Goal: Browse casually: Explore the website without a specific task or goal

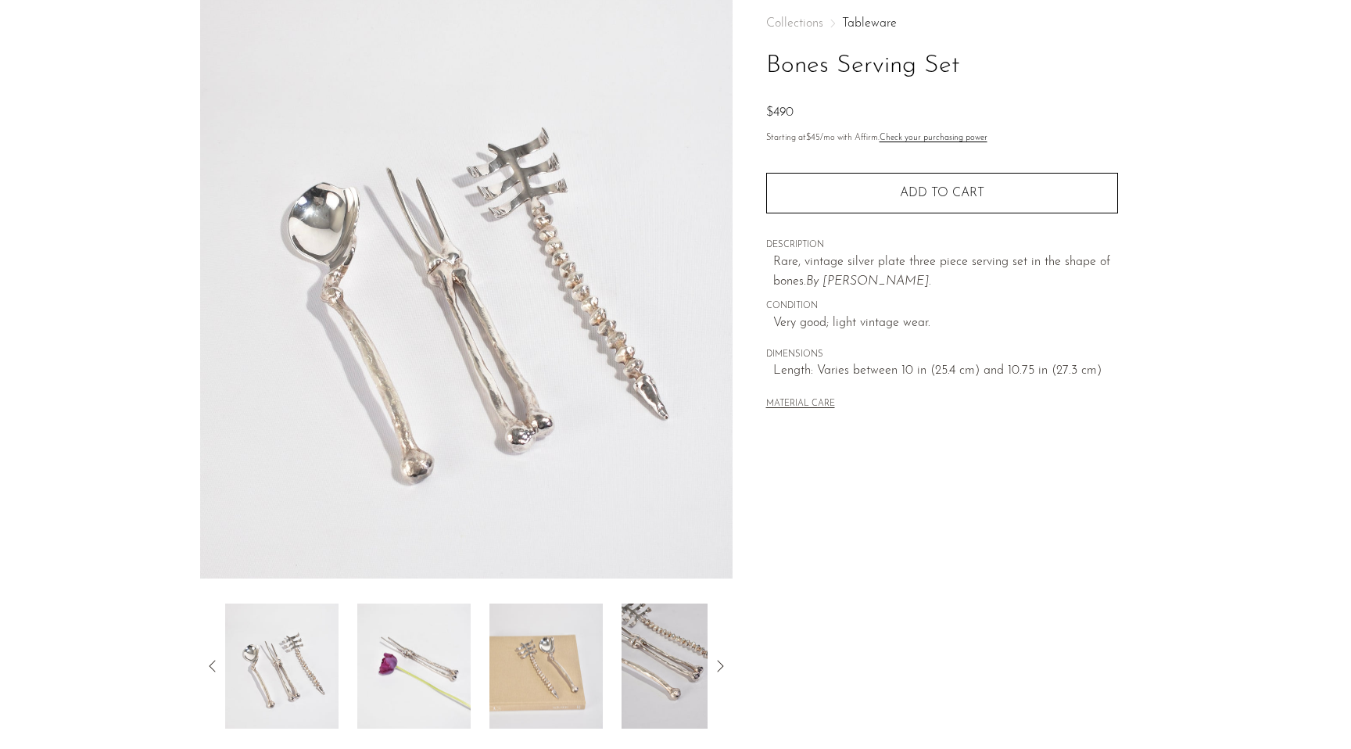
scroll to position [141, 0]
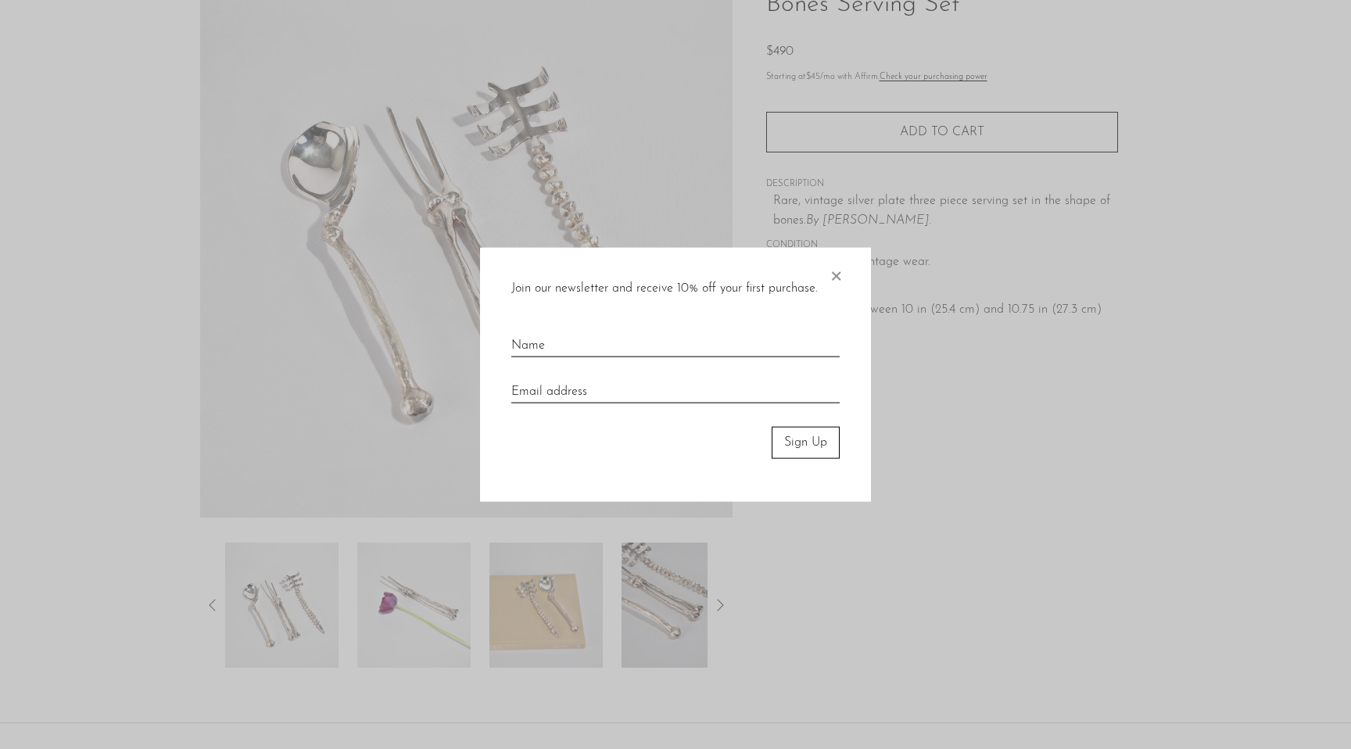
click at [833, 274] on span "×" at bounding box center [836, 273] width 16 height 50
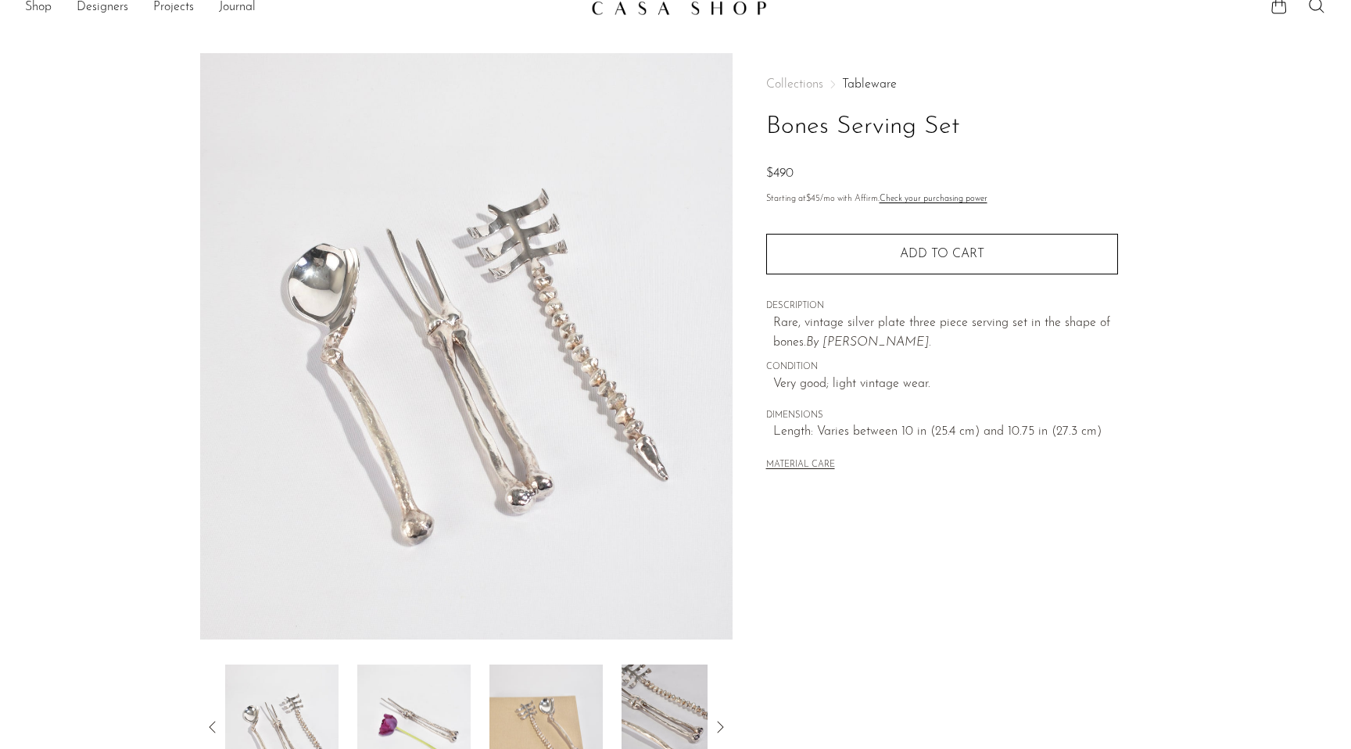
scroll to position [0, 0]
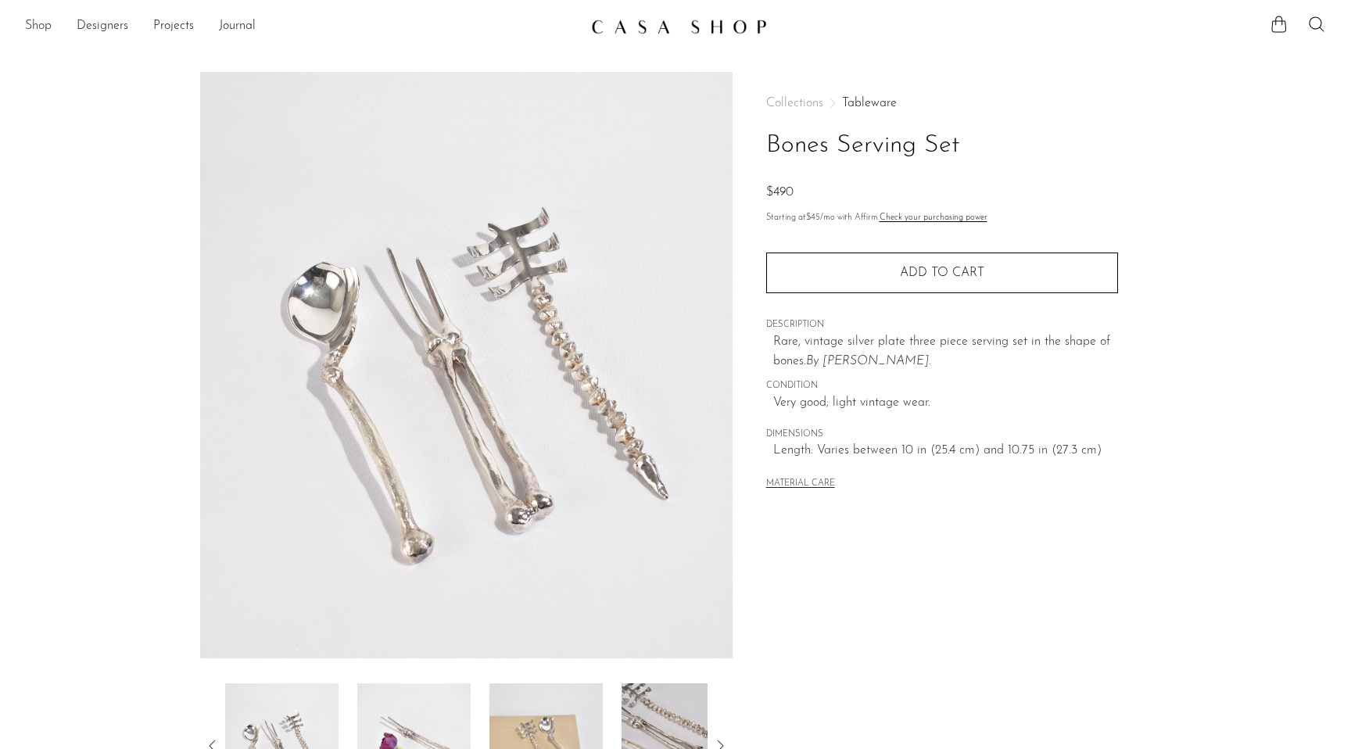
click at [42, 23] on link "Shop" at bounding box center [38, 26] width 27 height 20
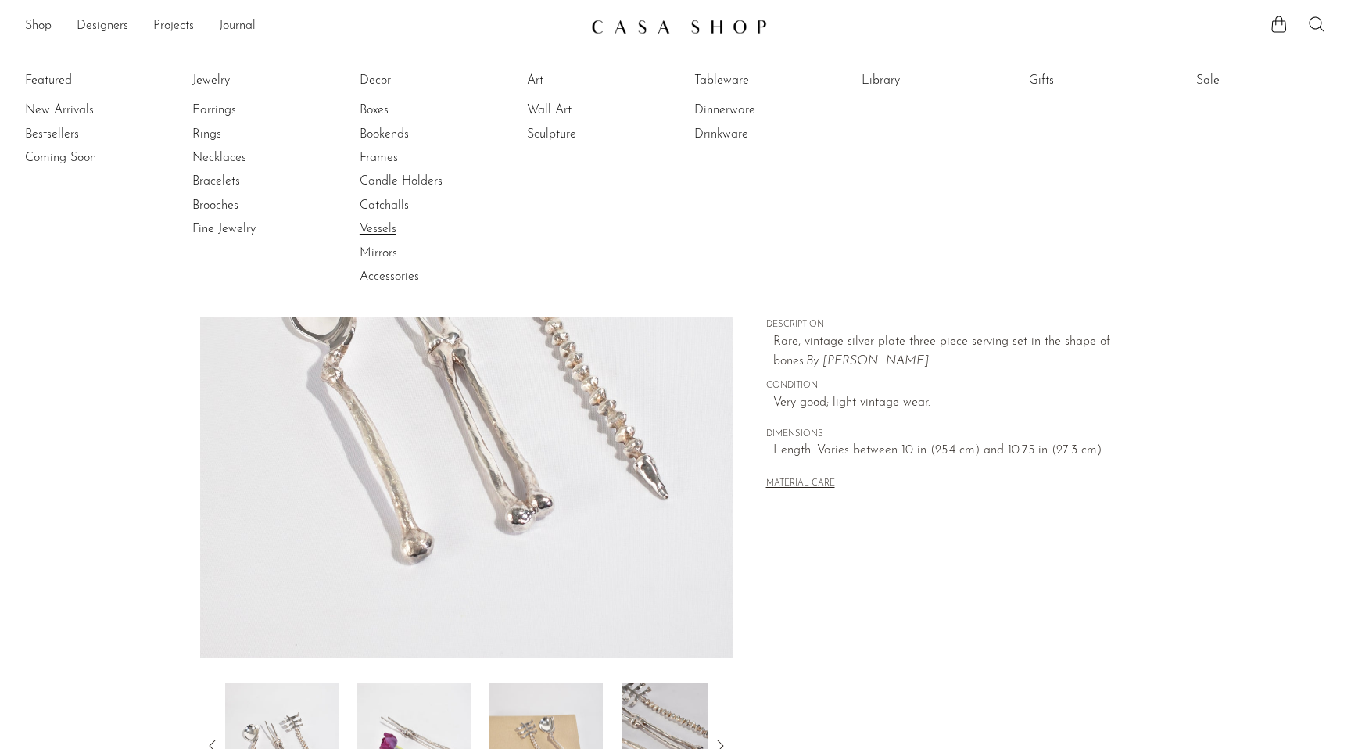
click at [384, 225] on link "Vessels" at bounding box center [418, 229] width 117 height 17
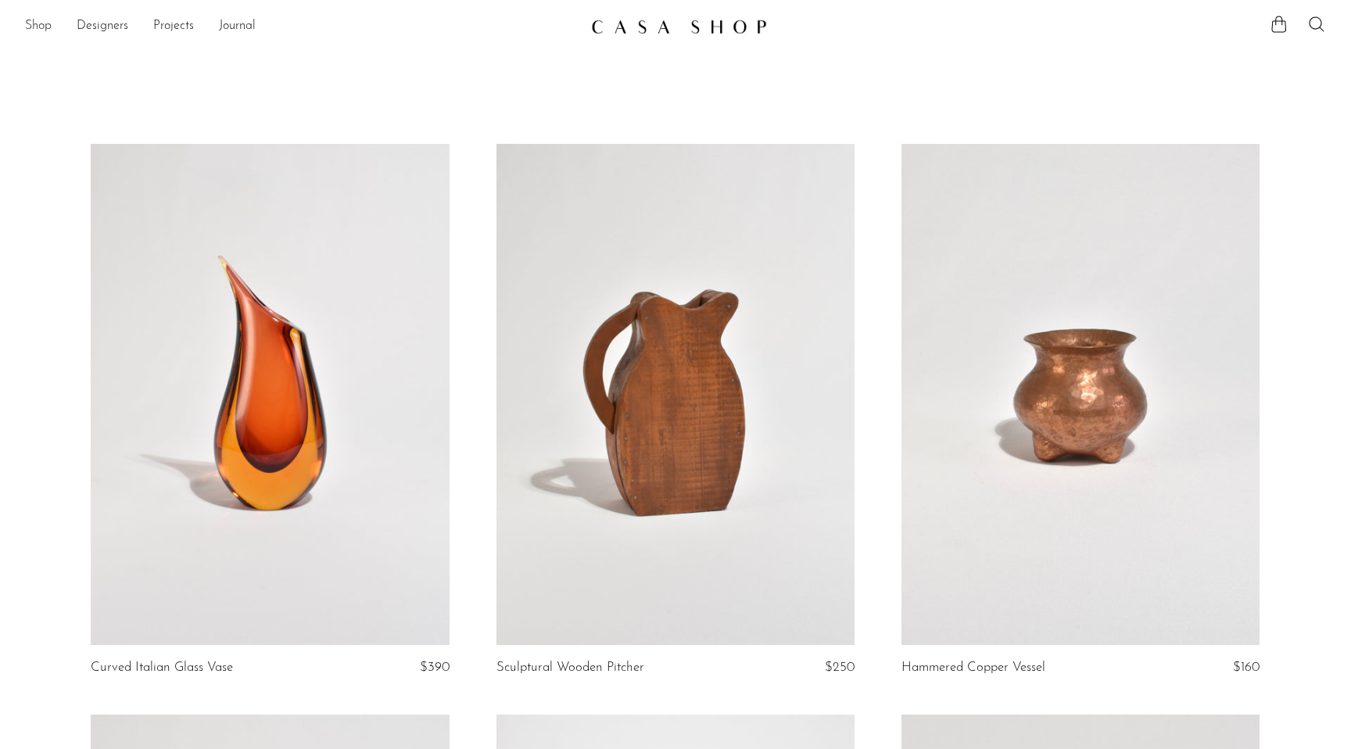
click at [41, 26] on link "Shop" at bounding box center [38, 26] width 27 height 20
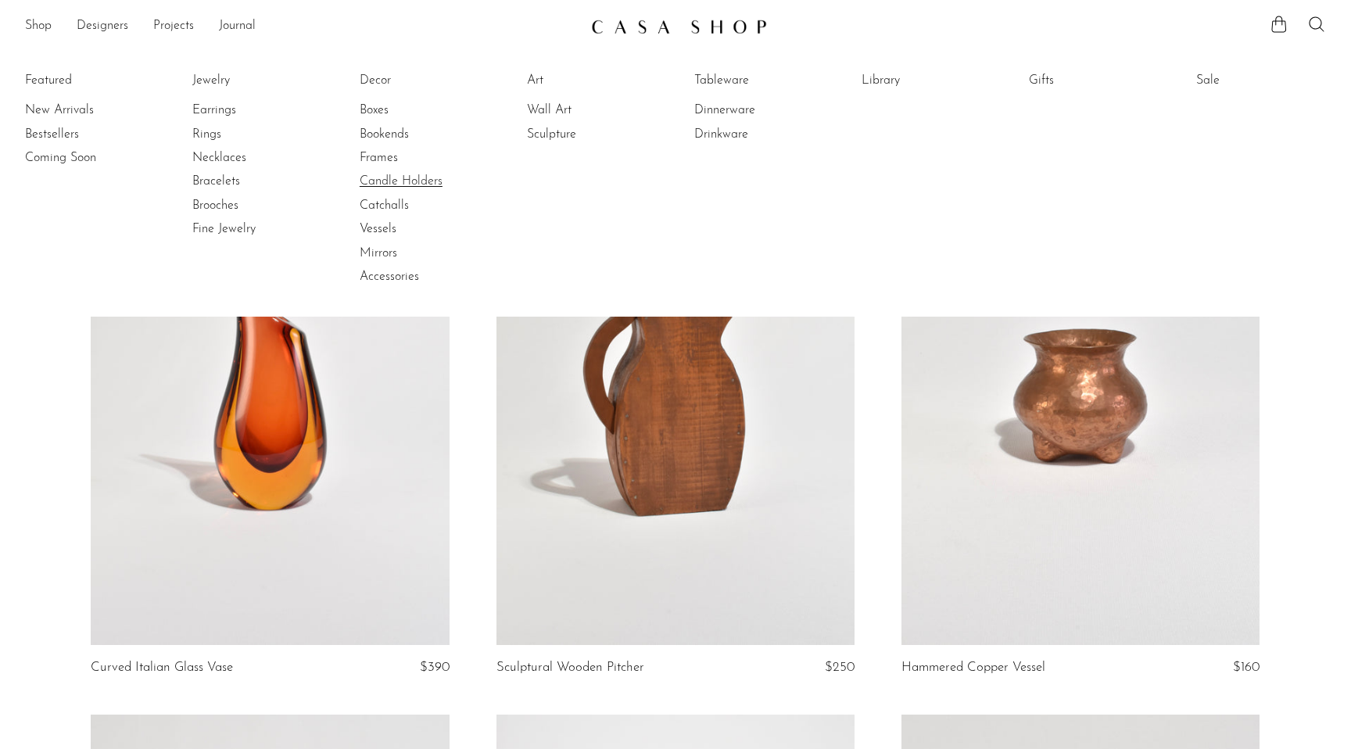
click at [378, 185] on link "Candle Holders" at bounding box center [418, 181] width 117 height 17
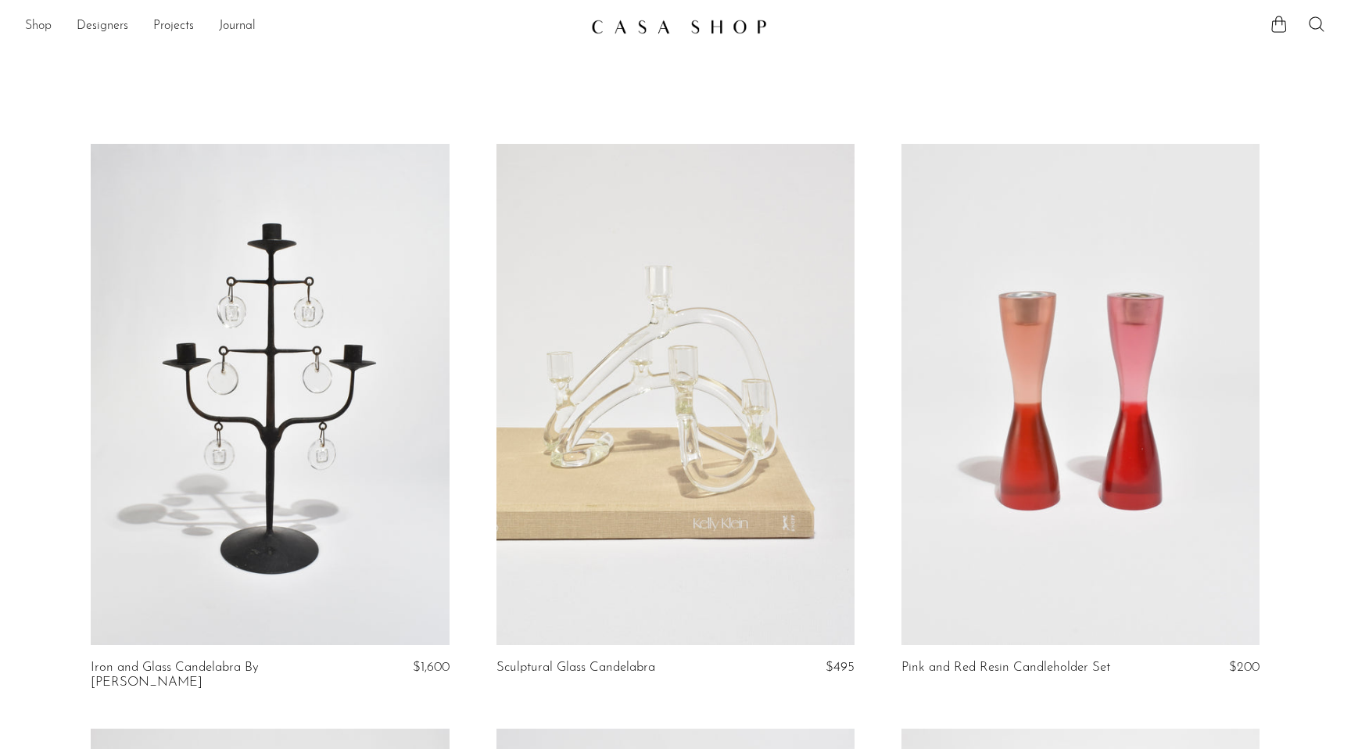
click at [34, 29] on link "Shop" at bounding box center [38, 26] width 27 height 20
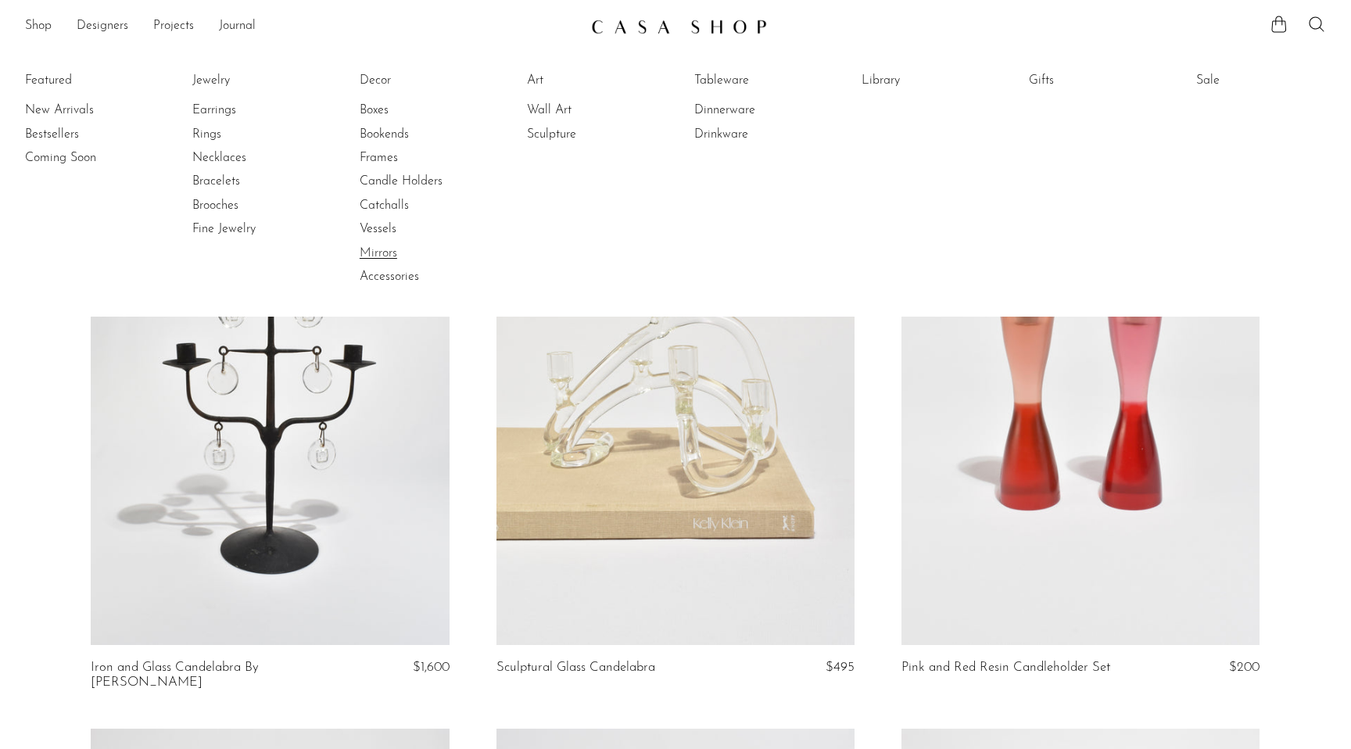
click at [375, 253] on link "Mirrors" at bounding box center [418, 253] width 117 height 17
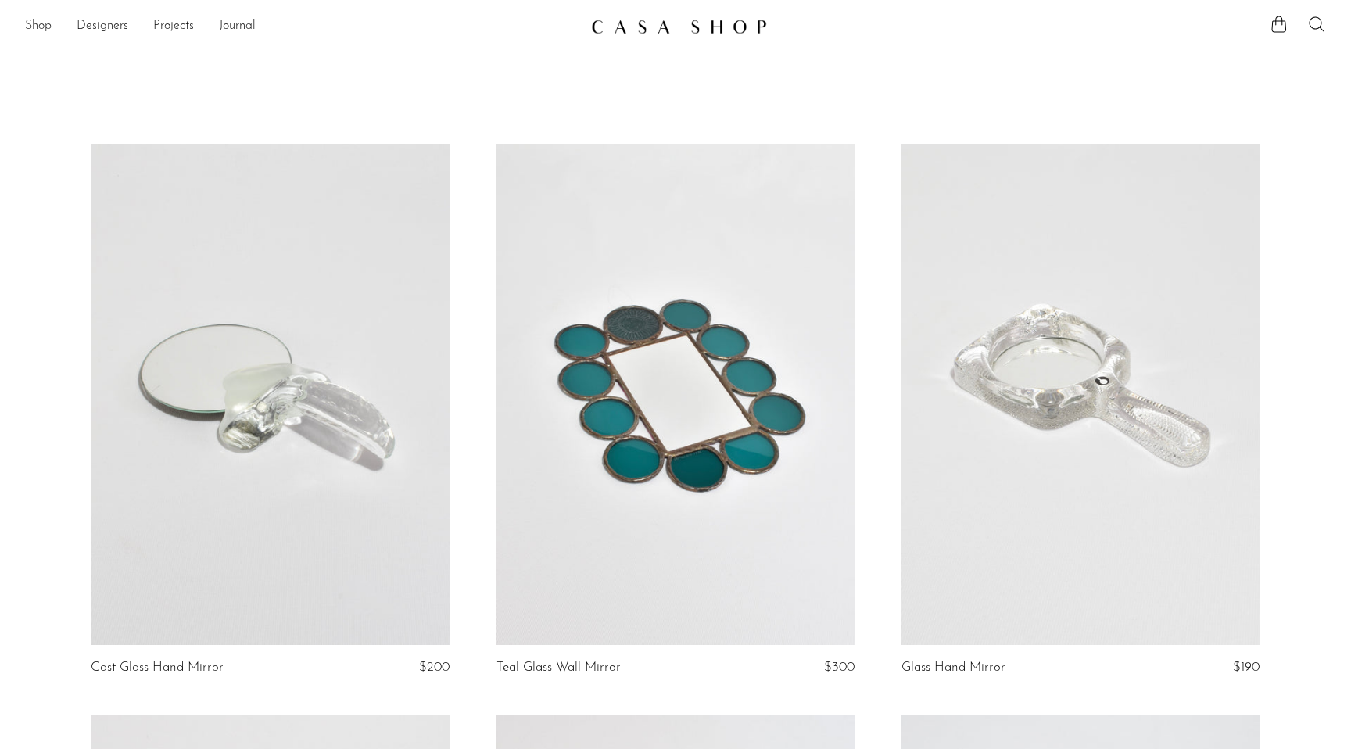
click at [47, 24] on link "Shop" at bounding box center [38, 26] width 27 height 20
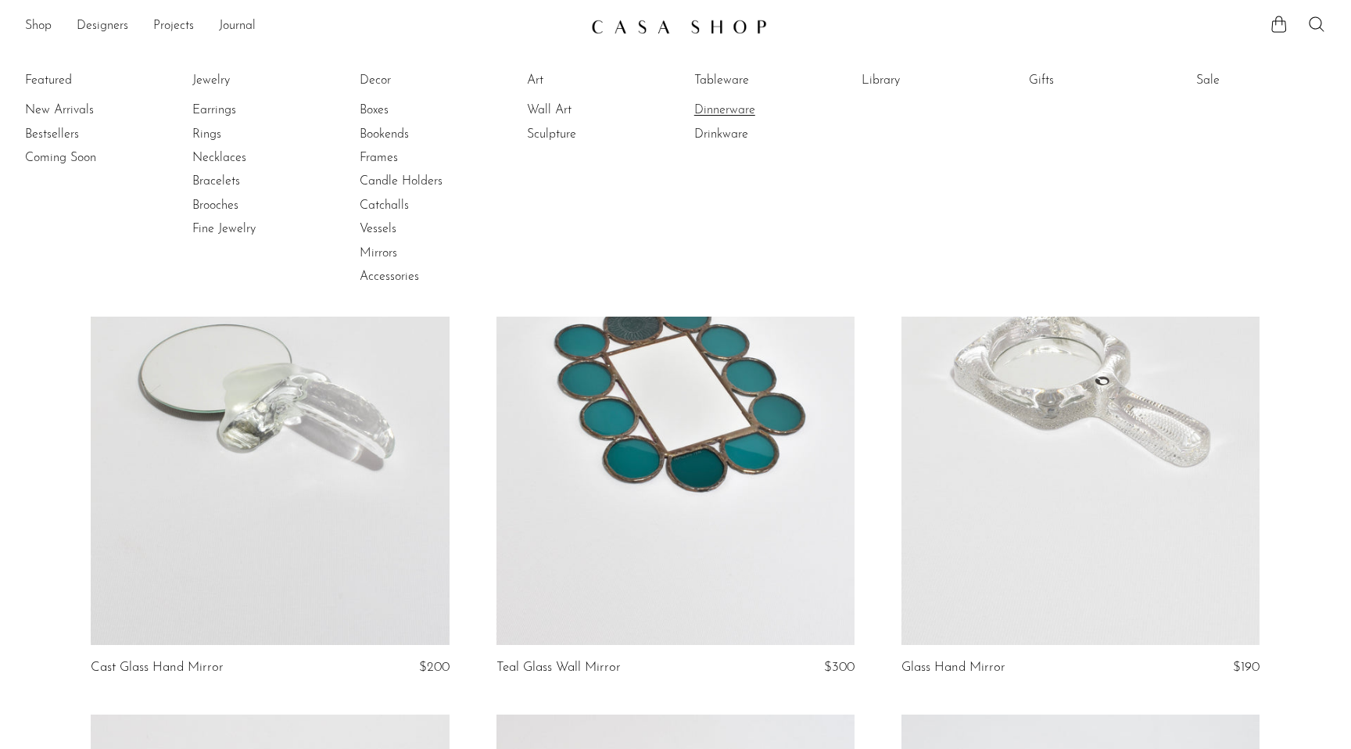
click at [727, 109] on link "Dinnerware" at bounding box center [752, 110] width 117 height 17
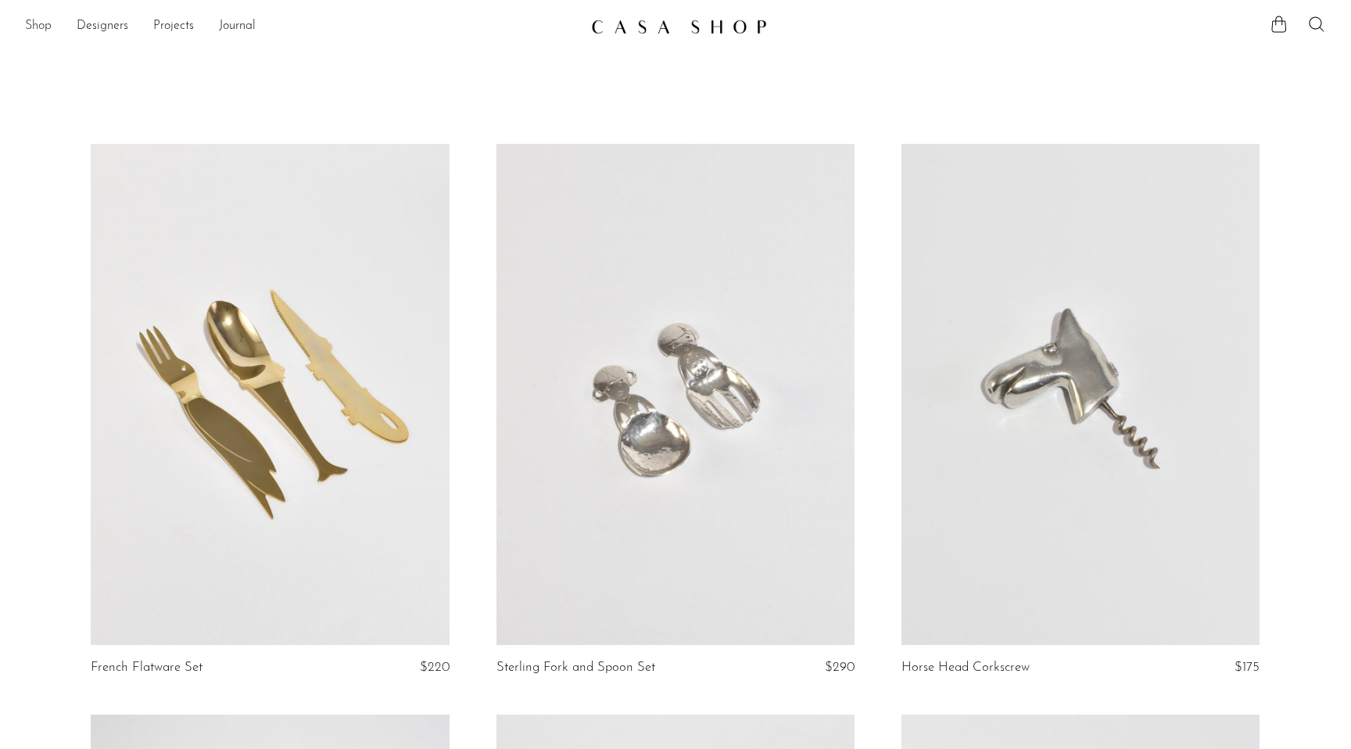
click at [48, 24] on link "Shop" at bounding box center [38, 26] width 27 height 20
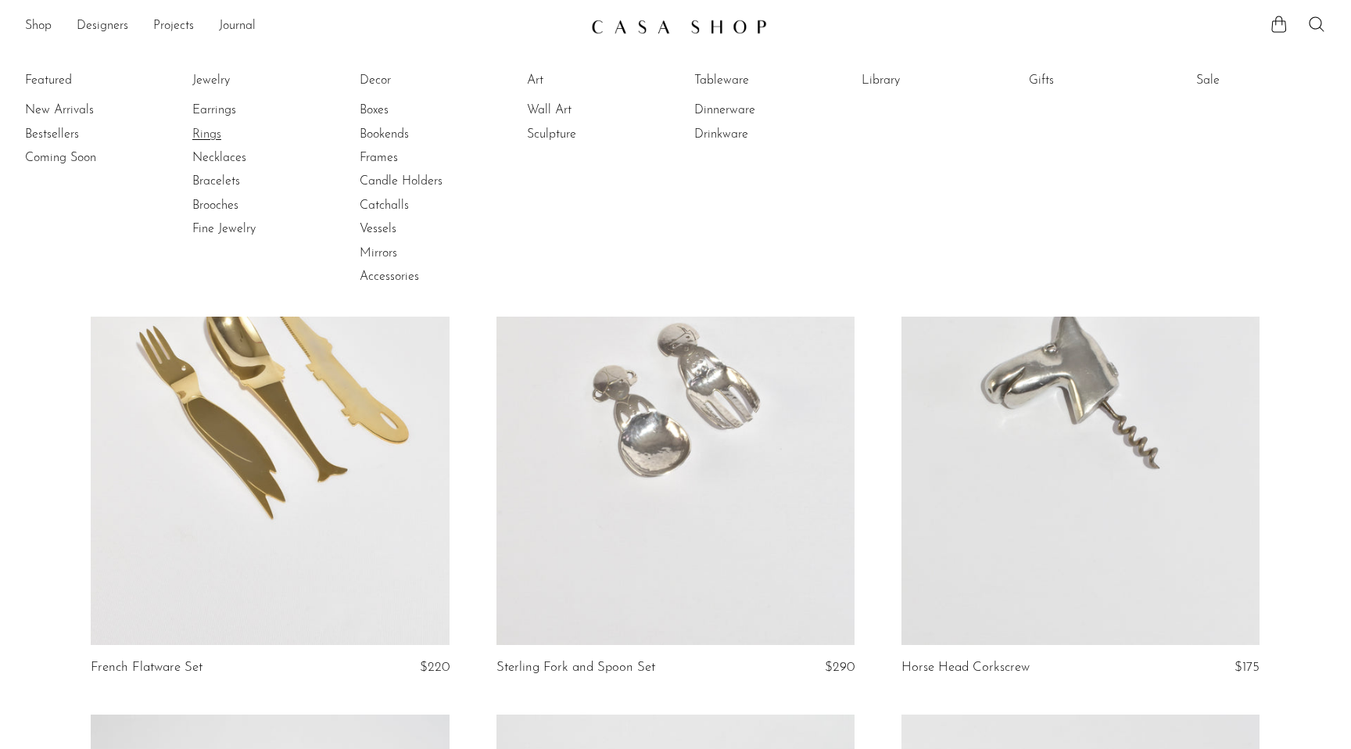
click at [210, 133] on link "Rings" at bounding box center [250, 134] width 117 height 17
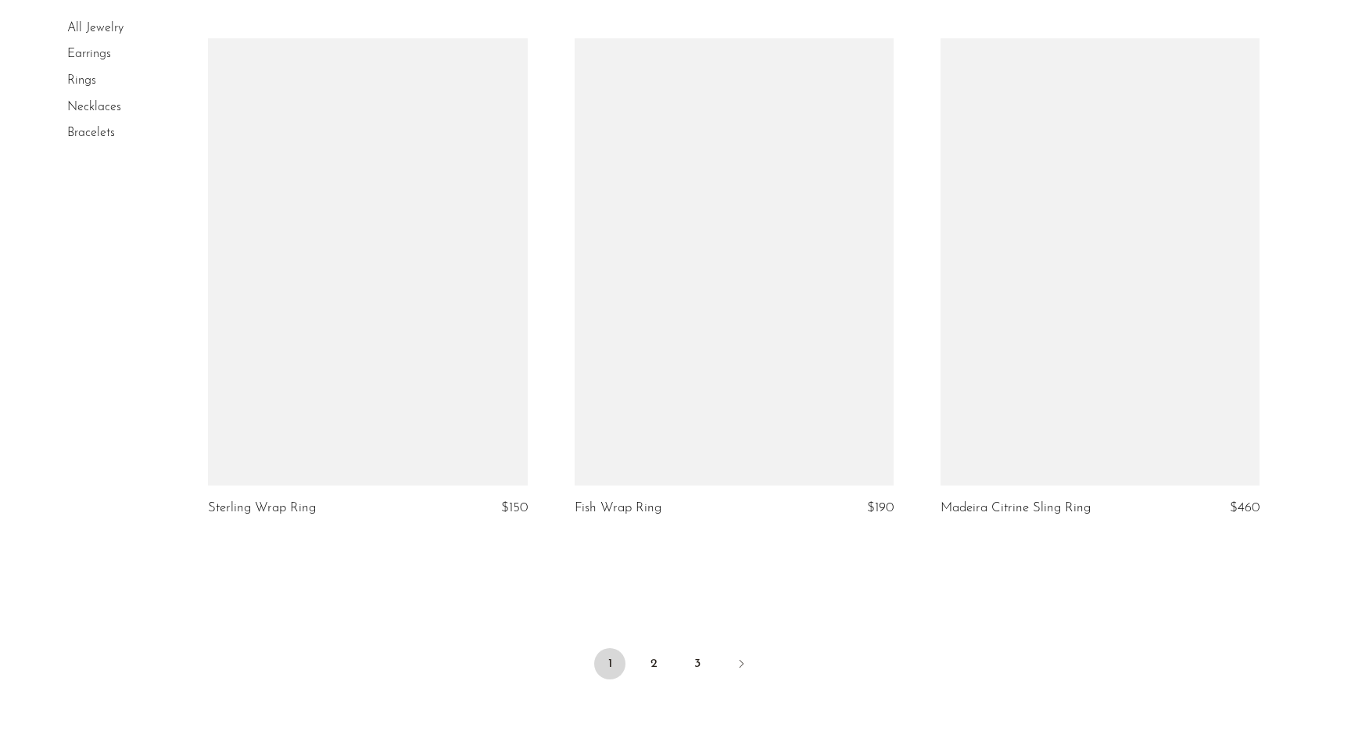
scroll to position [5832, 0]
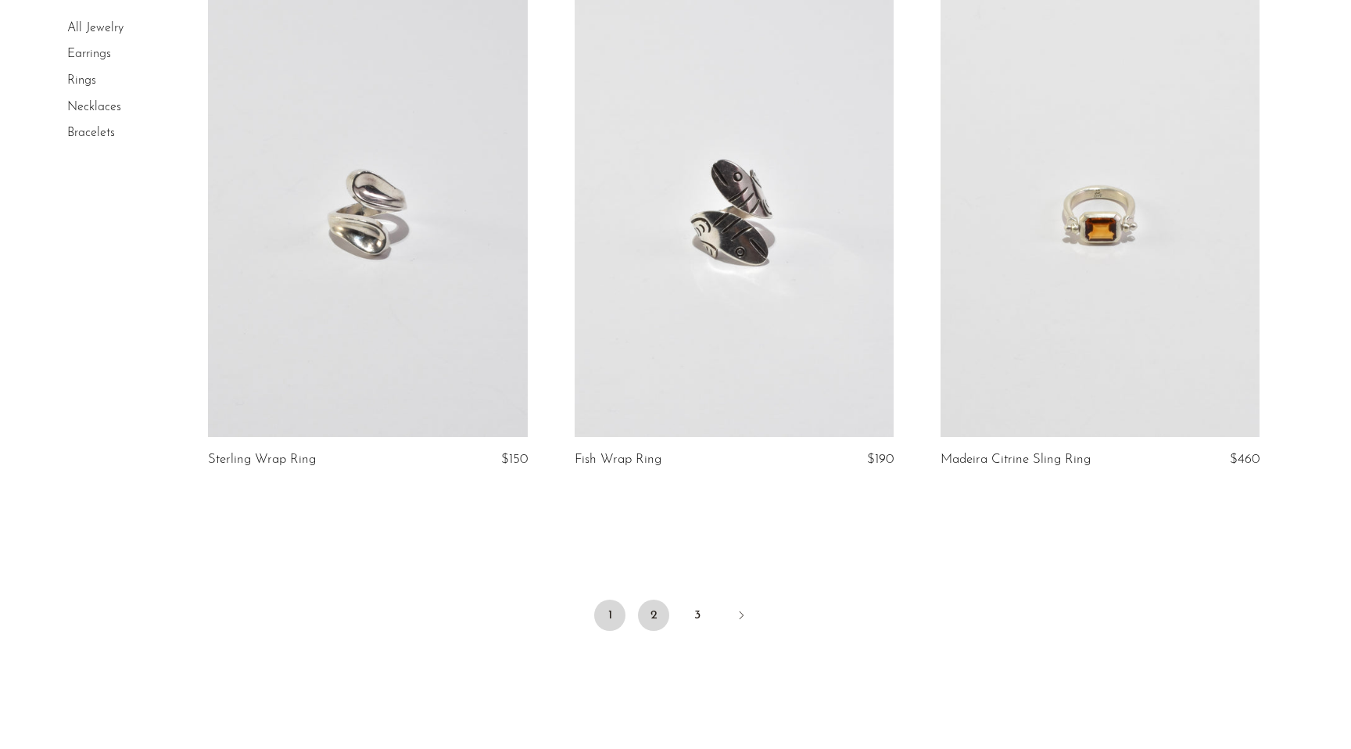
click at [656, 608] on link "2" at bounding box center [653, 615] width 31 height 31
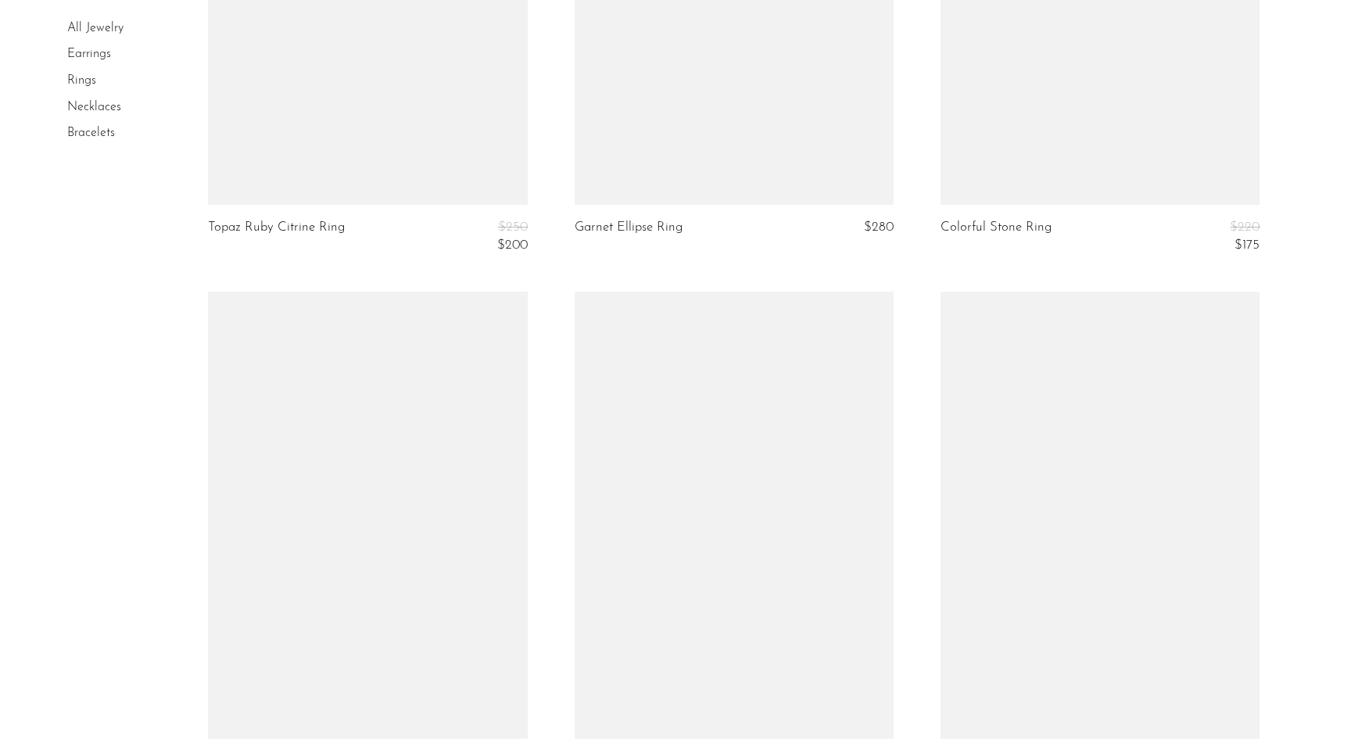
scroll to position [6041, 0]
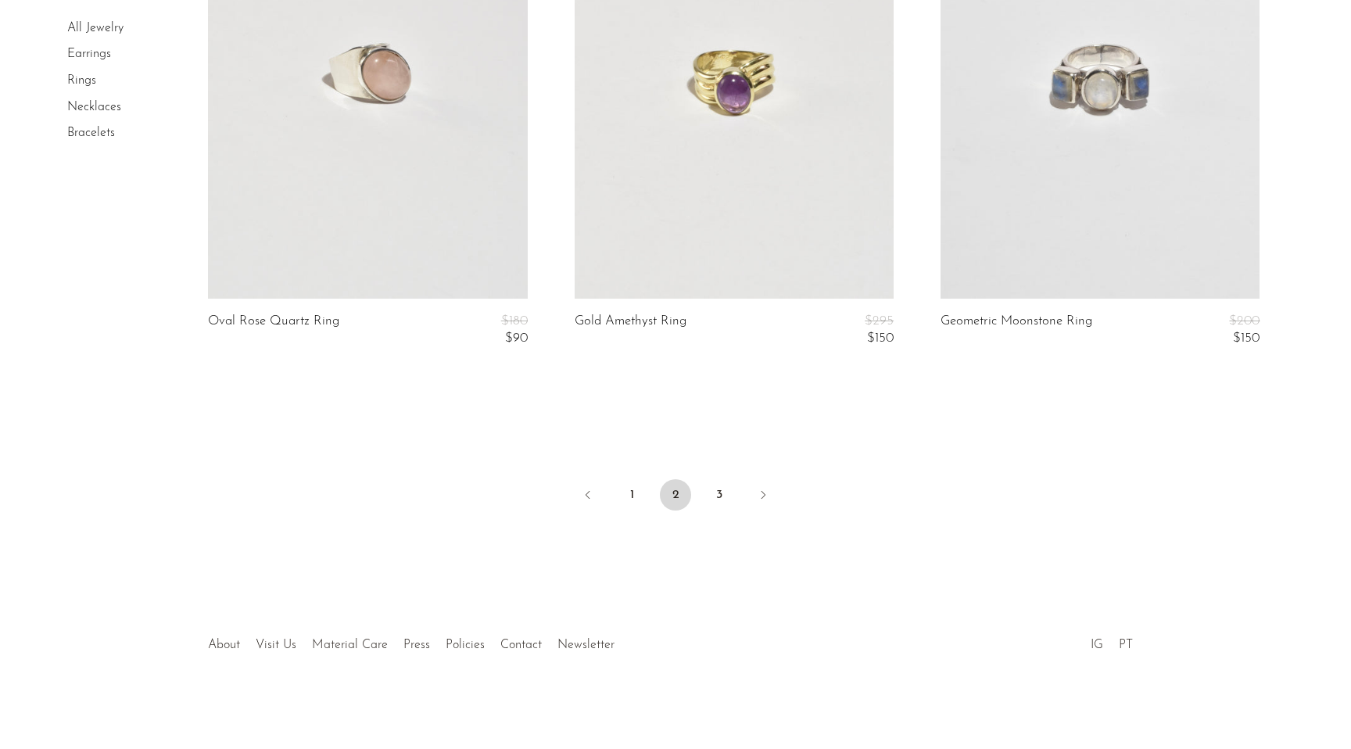
click at [110, 109] on link "Necklaces" at bounding box center [94, 107] width 54 height 13
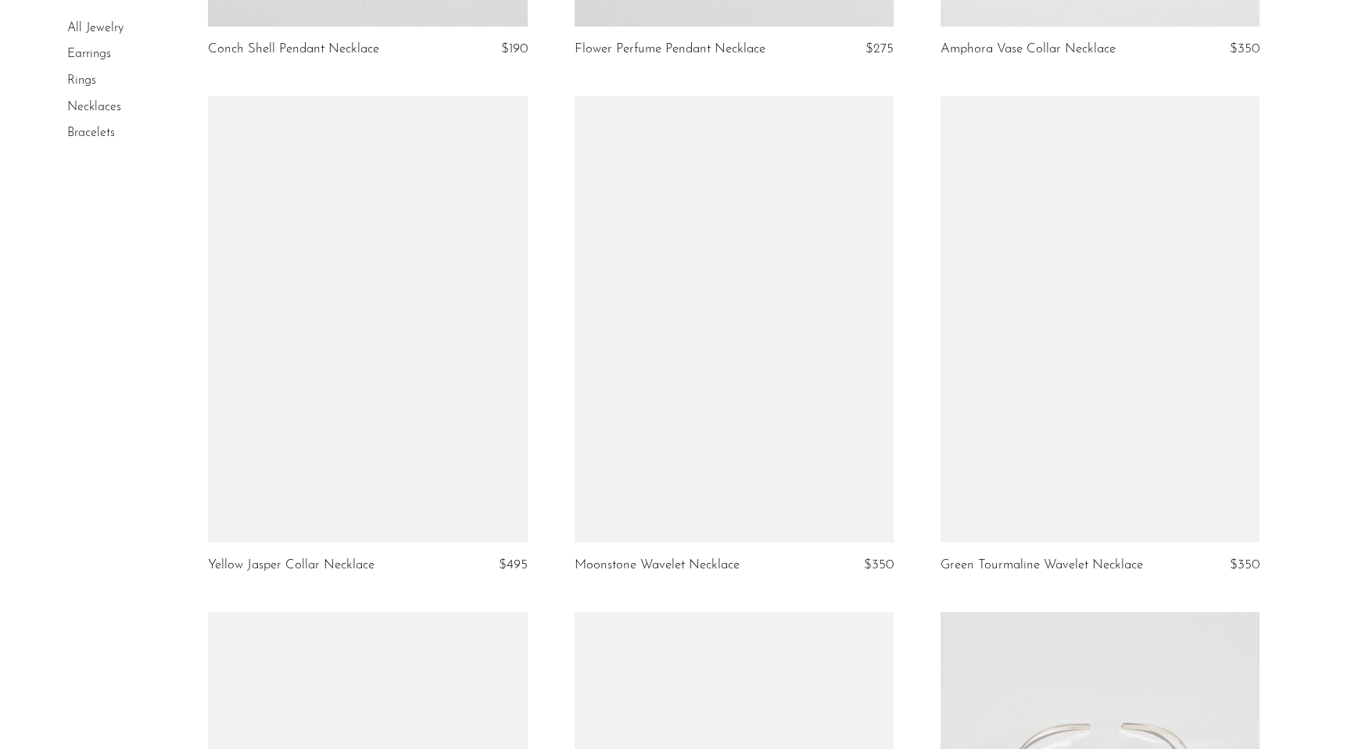
scroll to position [3693, 0]
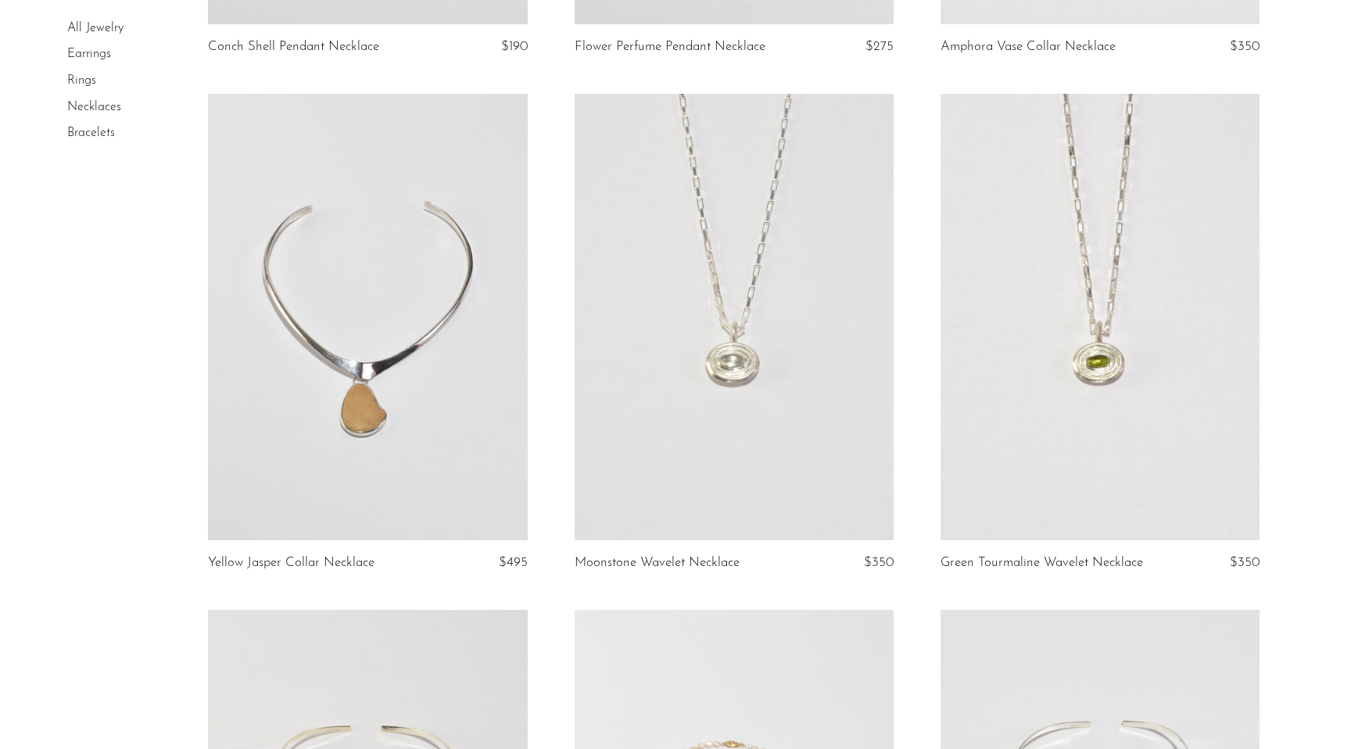
click at [91, 138] on link "Bracelets" at bounding box center [91, 133] width 48 height 13
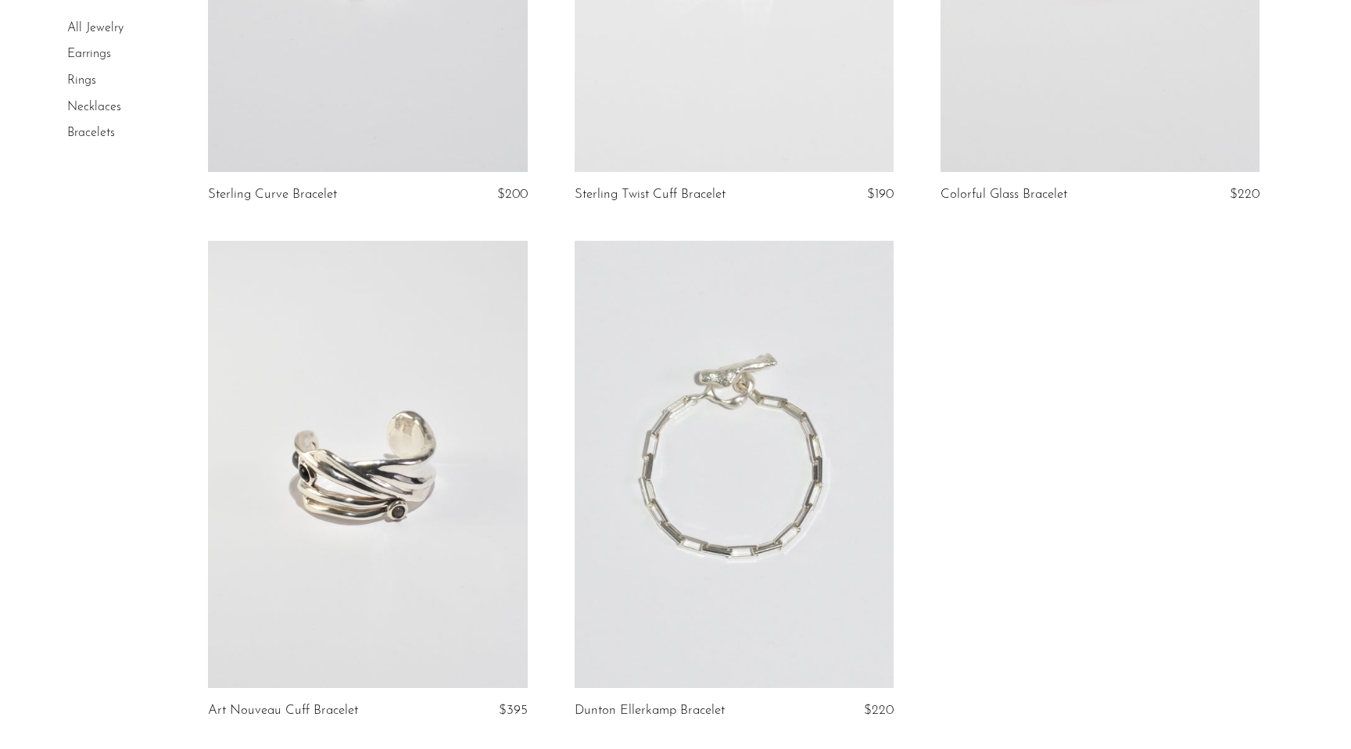
scroll to position [2172, 0]
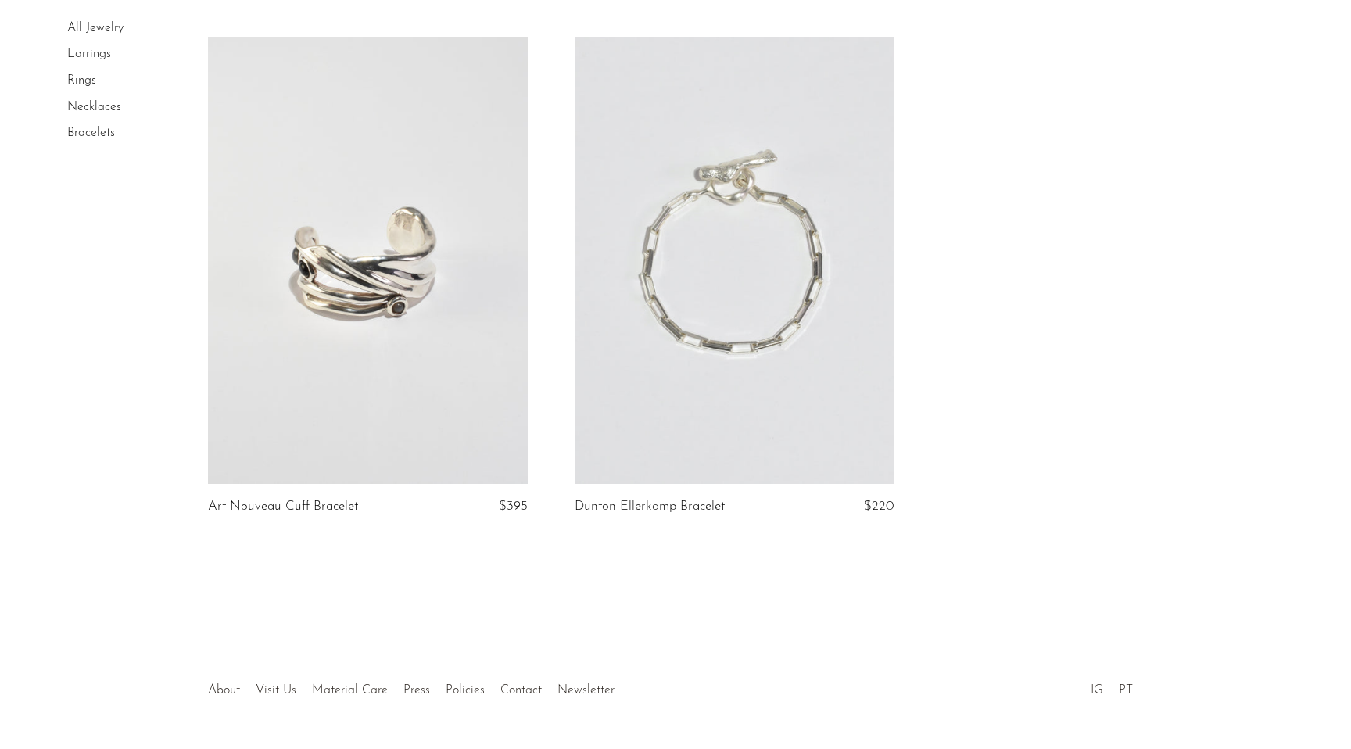
click at [623, 364] on link at bounding box center [734, 260] width 319 height 447
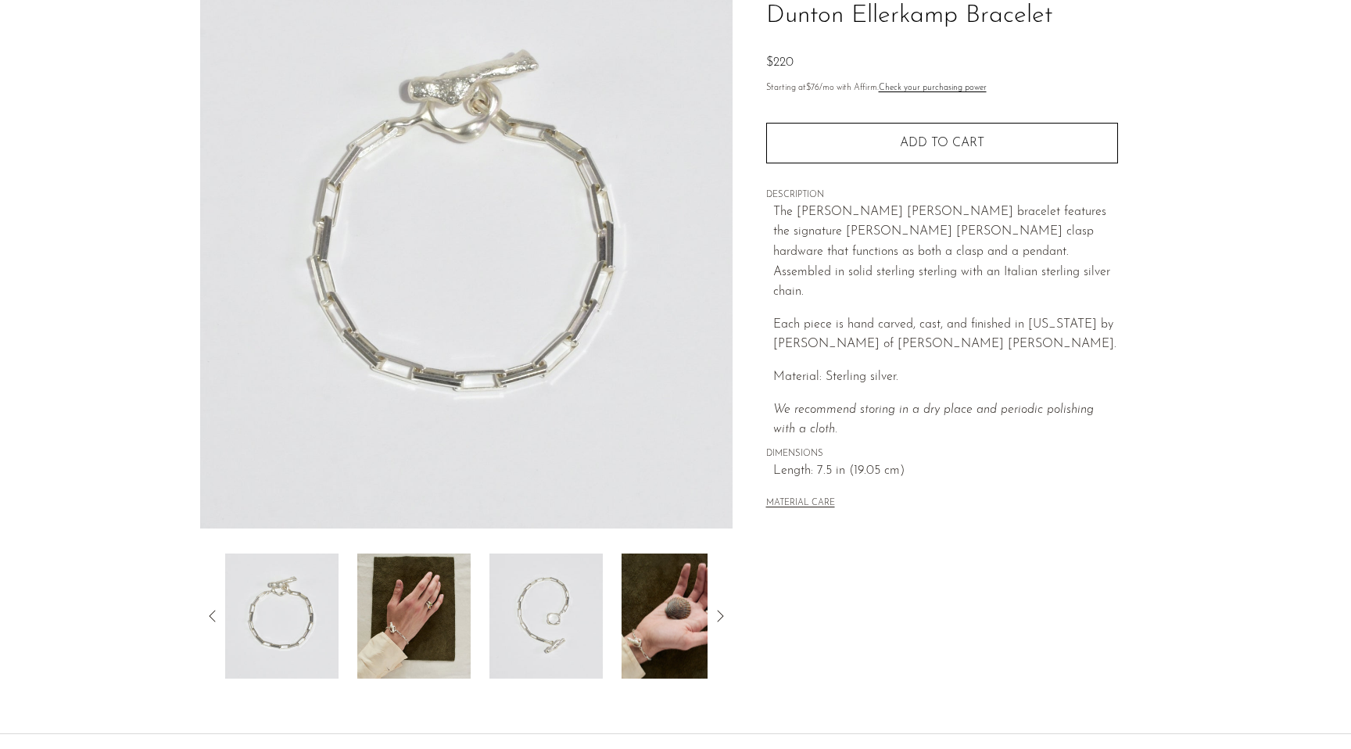
scroll to position [127, 0]
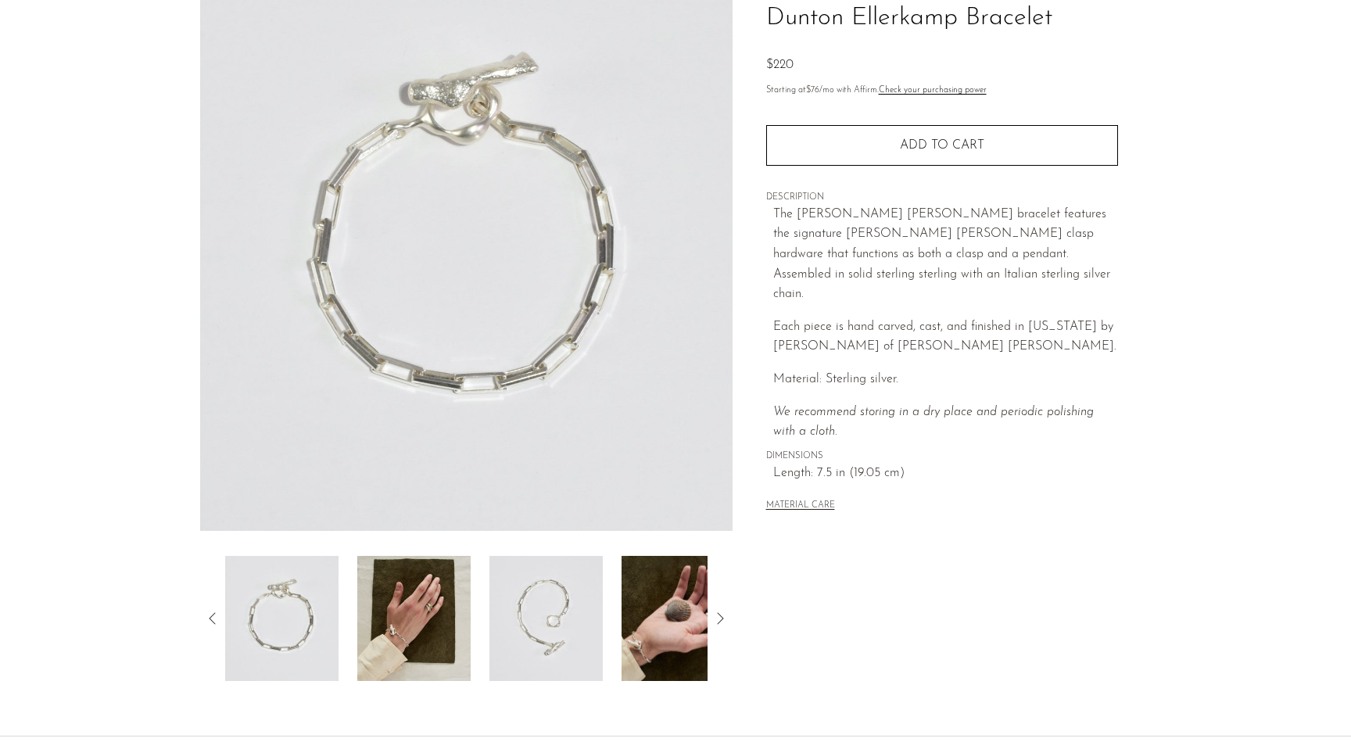
click at [433, 630] on img at bounding box center [413, 618] width 113 height 125
